Goal: Transaction & Acquisition: Book appointment/travel/reservation

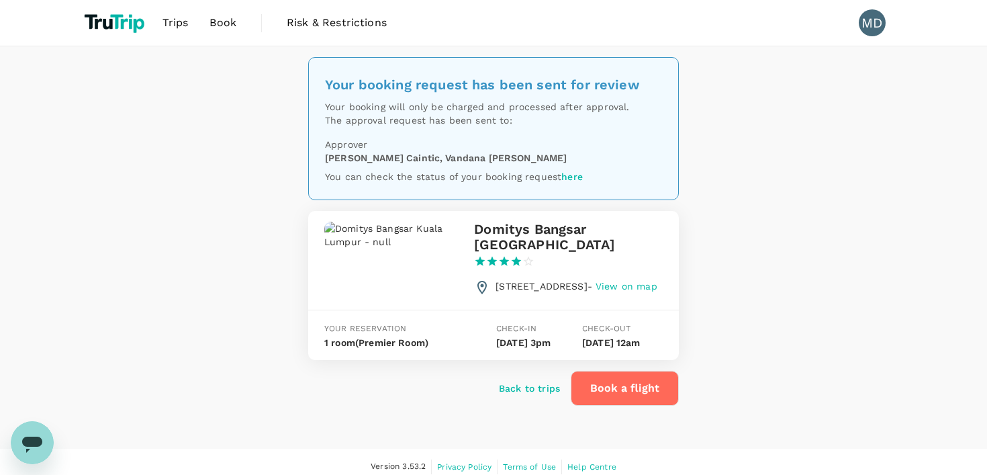
click at [175, 24] on span "Trips" at bounding box center [176, 23] width 26 height 16
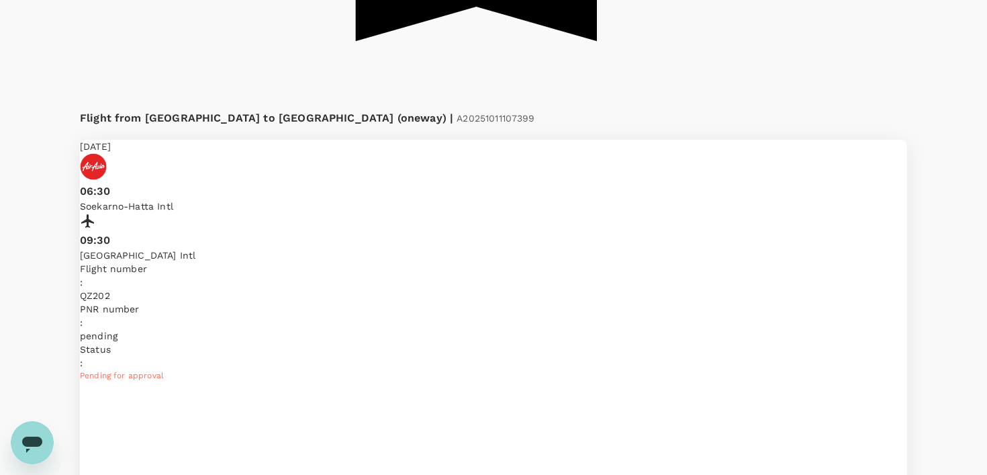
scroll to position [1083, 0]
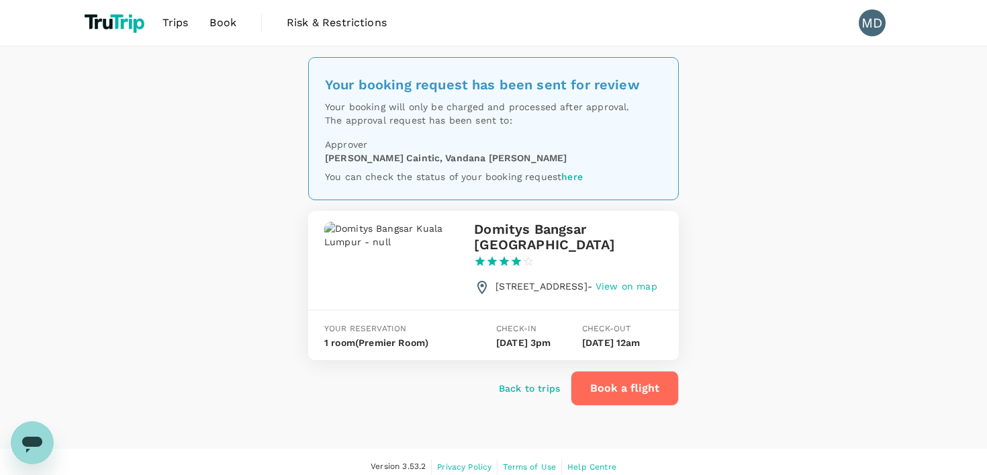
click at [171, 21] on span "Trips" at bounding box center [176, 23] width 26 height 16
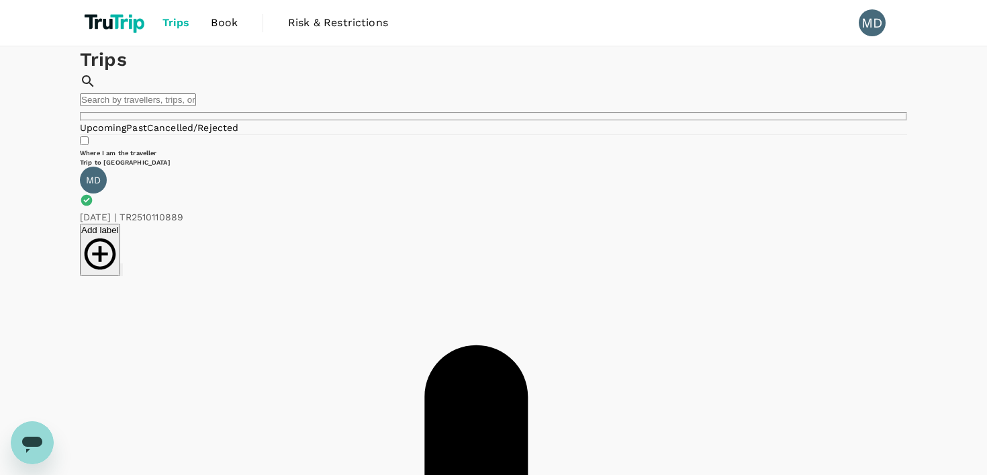
click at [213, 24] on span "Book" at bounding box center [224, 23] width 27 height 16
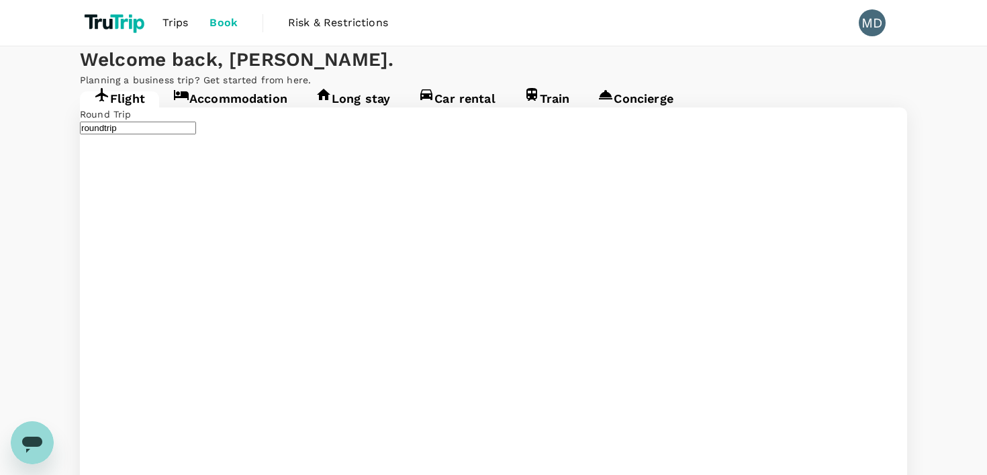
type input "oneway"
type input "[GEOGRAPHIC_DATA], [GEOGRAPHIC_DATA] (any)"
type input "Ngurah Rai Intl (DPS)"
type input "[GEOGRAPHIC_DATA], [GEOGRAPHIC_DATA] (any)"
type input "Ngurah Rai Intl (DPS)"
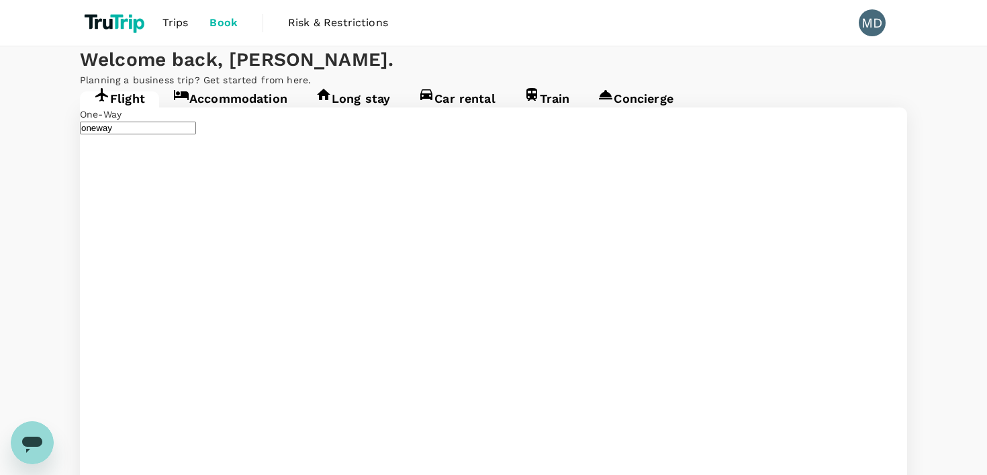
type input "Ngurah Rai Intl (DPS)"
type input "[GEOGRAPHIC_DATA], [GEOGRAPHIC_DATA] (any)"
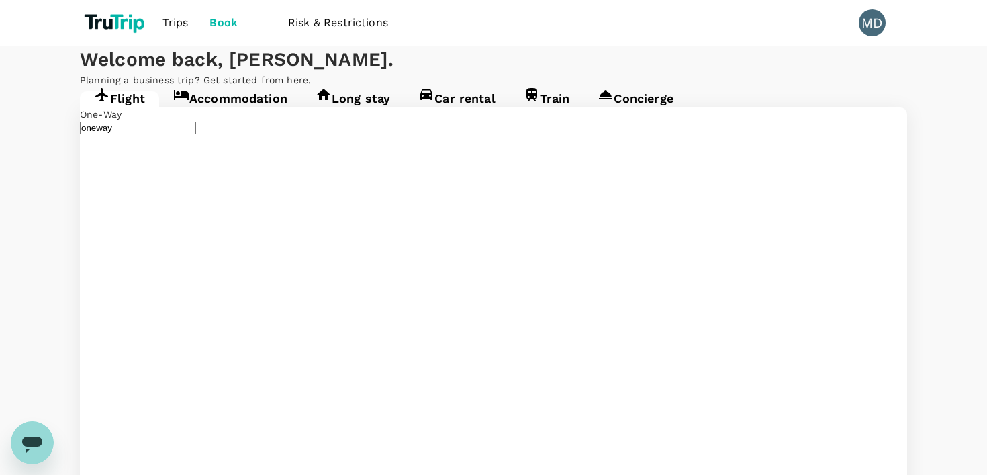
type input "Singapore Changi (SIN)"
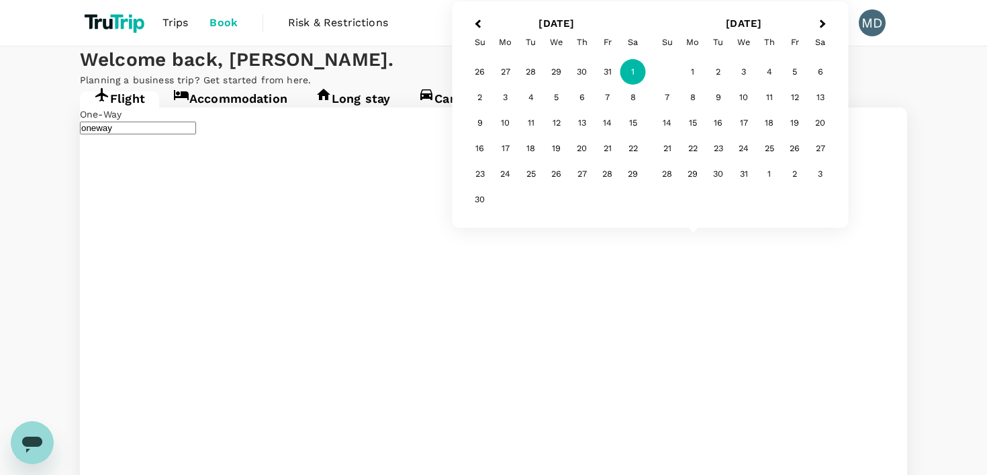
type input "[GEOGRAPHIC_DATA], [GEOGRAPHIC_DATA] (any)"
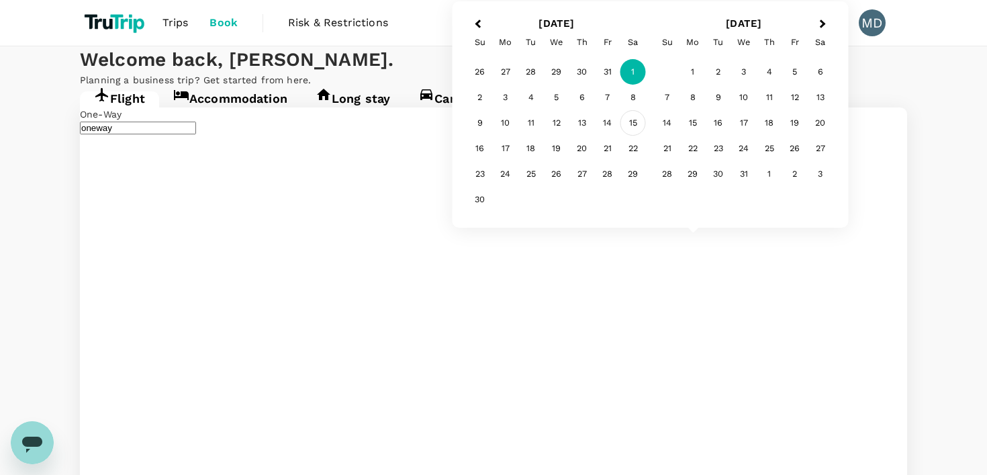
click at [629, 120] on div "15" at bounding box center [634, 123] width 26 height 26
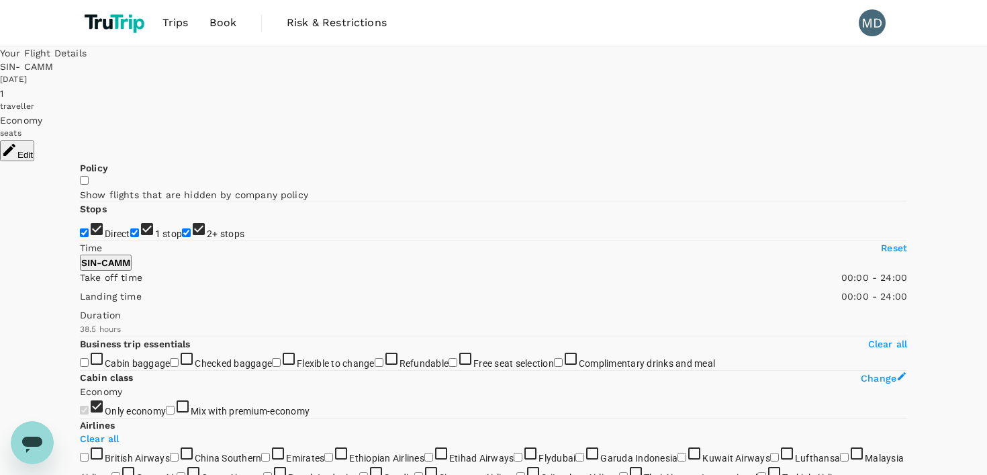
type input "2700"
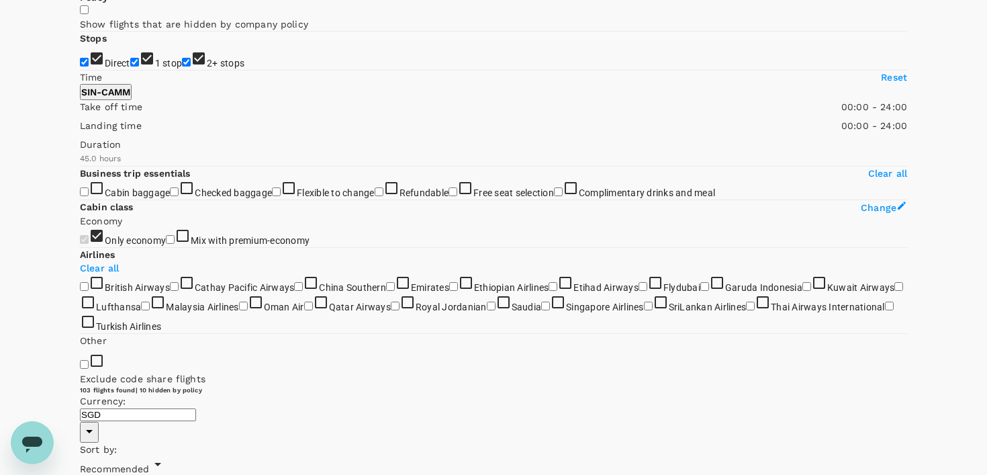
scroll to position [173, 0]
drag, startPoint x: 79, startPoint y: 228, endPoint x: 230, endPoint y: 227, distance: 151.8
click at [80, 111] on span at bounding box center [80, 111] width 0 height 0
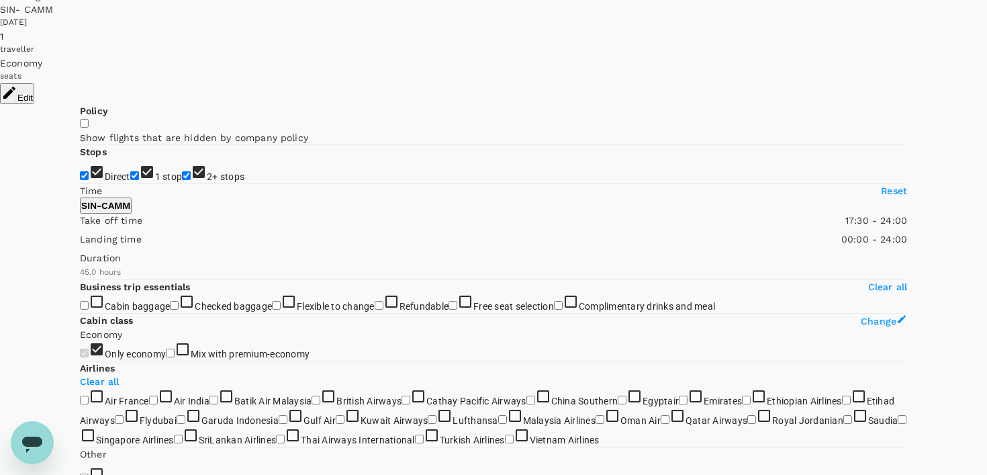
scroll to position [58, 0]
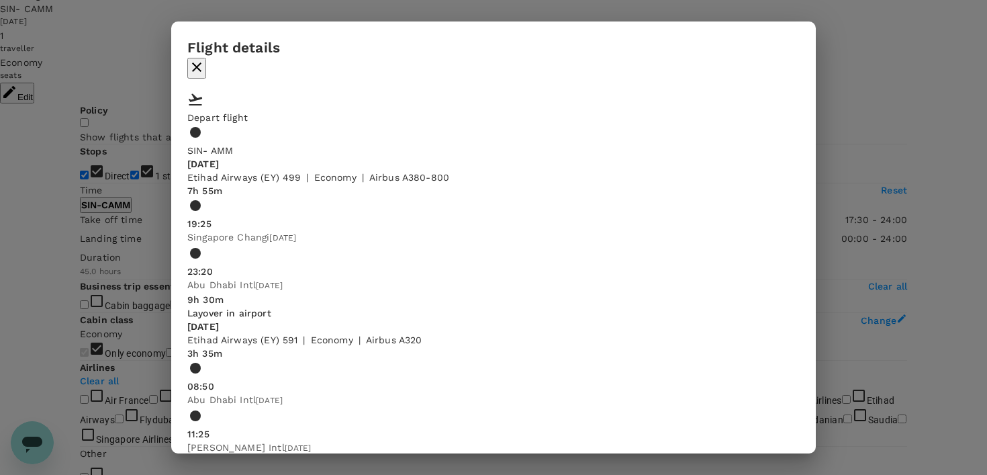
scroll to position [0, 0]
click at [201, 62] on icon "button" at bounding box center [196, 66] width 9 height 9
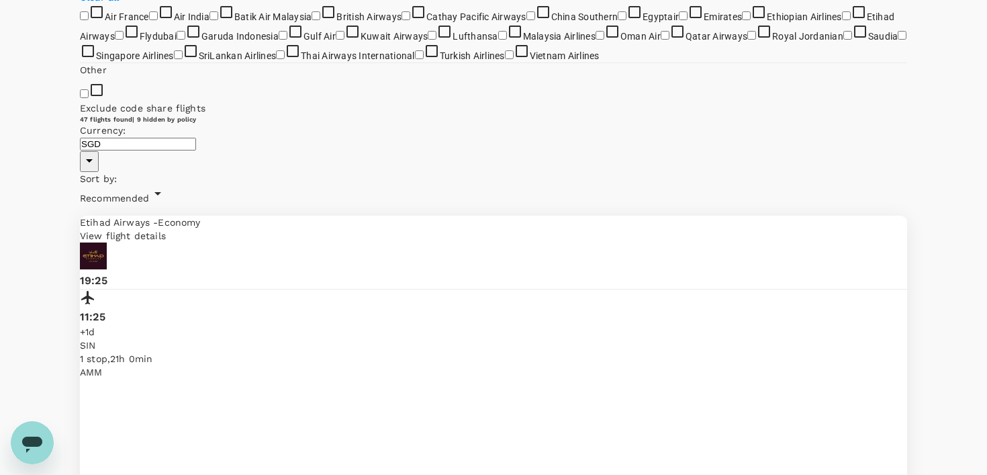
scroll to position [299, 0]
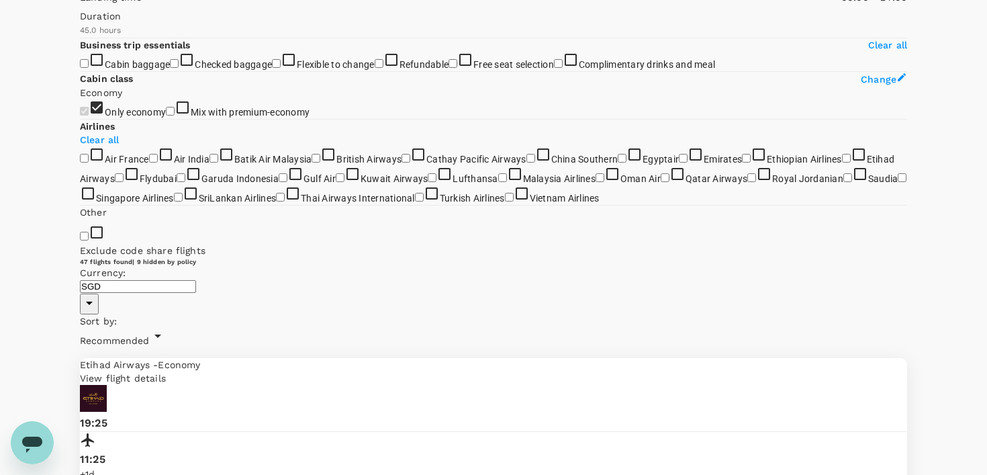
type input "780"
drag, startPoint x: 232, startPoint y: 103, endPoint x: 192, endPoint y: 104, distance: 39.6
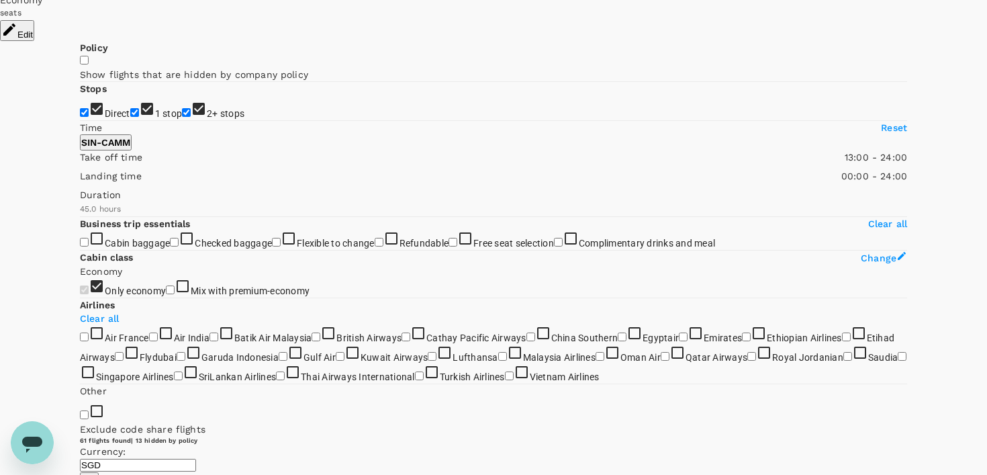
scroll to position [122, 0]
type input "1143"
drag, startPoint x: 288, startPoint y: 383, endPoint x: 117, endPoint y: 383, distance: 171.3
click at [80, 215] on span at bounding box center [80, 215] width 0 height 0
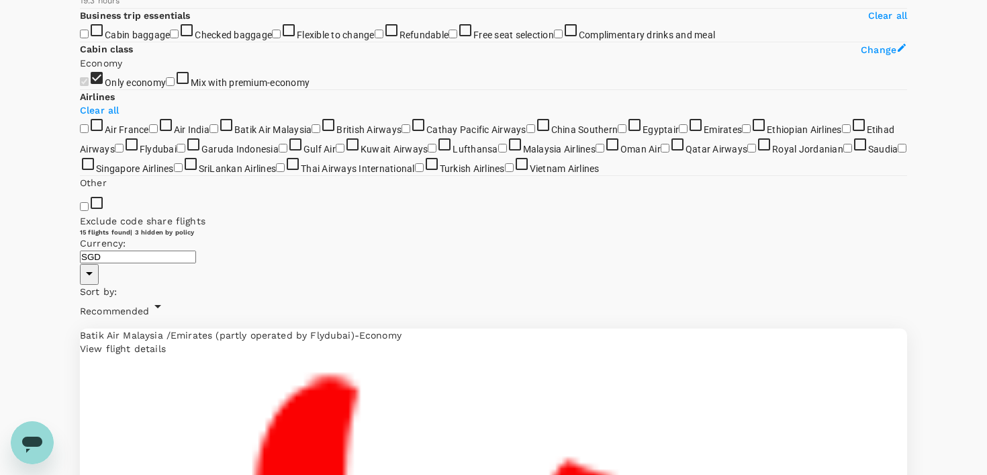
scroll to position [124, 0]
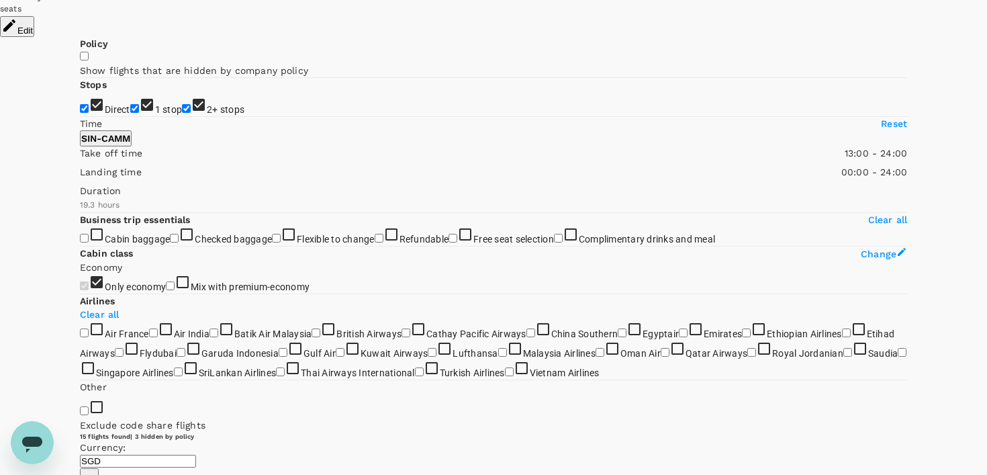
type input "720"
drag, startPoint x: 191, startPoint y: 275, endPoint x: 181, endPoint y: 275, distance: 9.4
click at [80, 160] on span at bounding box center [80, 160] width 0 height 0
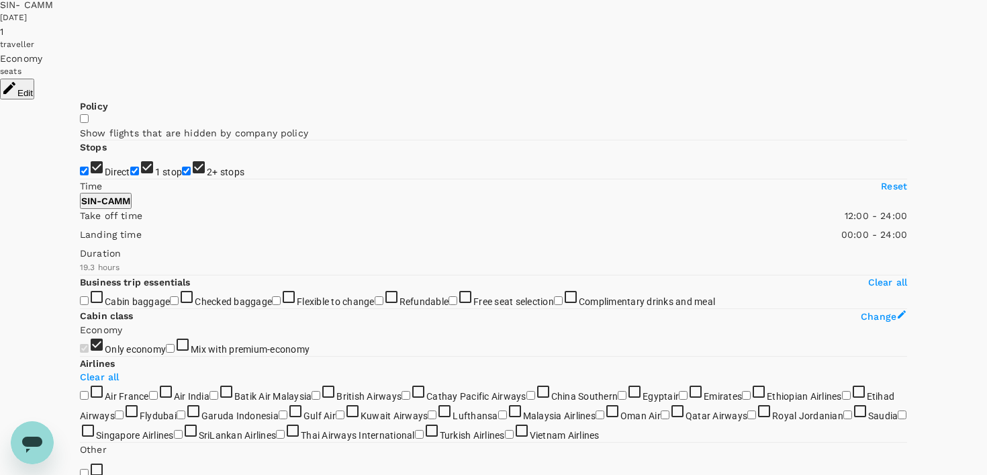
scroll to position [60, 0]
type input "1340"
drag, startPoint x: 120, startPoint y: 449, endPoint x: 138, endPoint y: 450, distance: 18.1
click at [80, 276] on span at bounding box center [80, 276] width 0 height 0
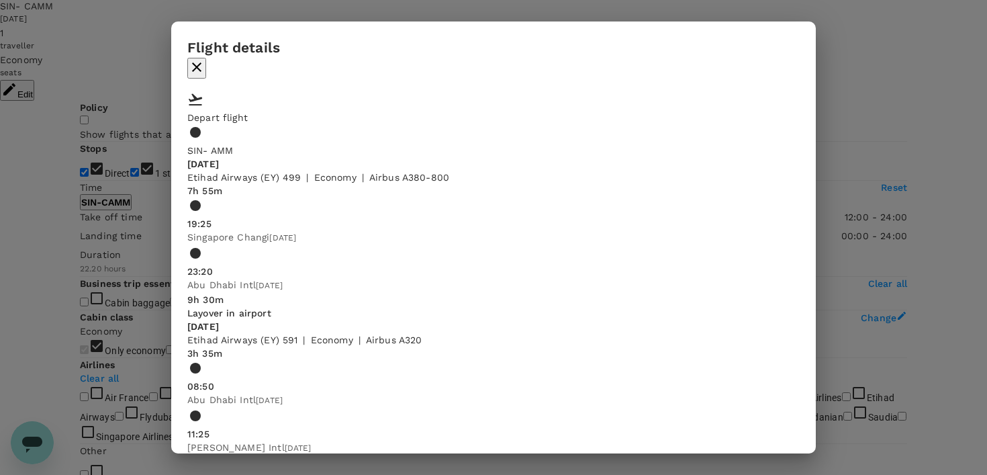
scroll to position [39, 0]
click at [205, 59] on icon "button" at bounding box center [197, 67] width 16 height 16
